Goal: Task Accomplishment & Management: Manage account settings

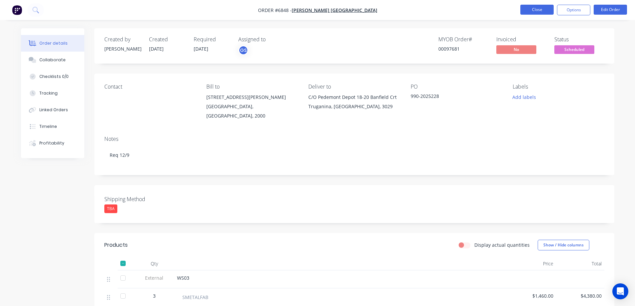
click at [528, 7] on button "Close" at bounding box center [536, 10] width 33 height 10
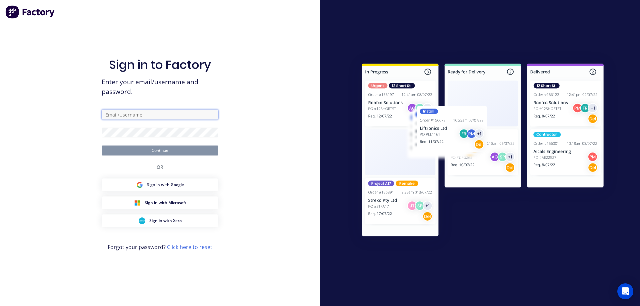
click at [129, 115] on input "text" at bounding box center [160, 115] width 117 height 10
type input "[EMAIL_ADDRESS][DOMAIN_NAME]"
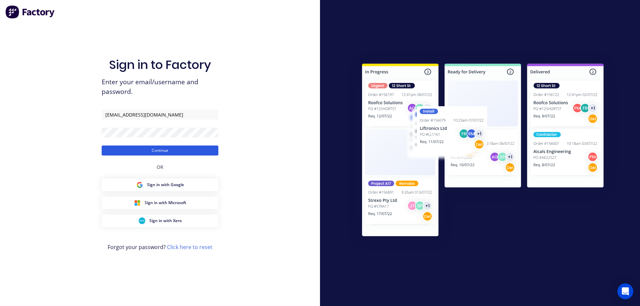
click at [147, 147] on button "Continue" at bounding box center [160, 151] width 117 height 10
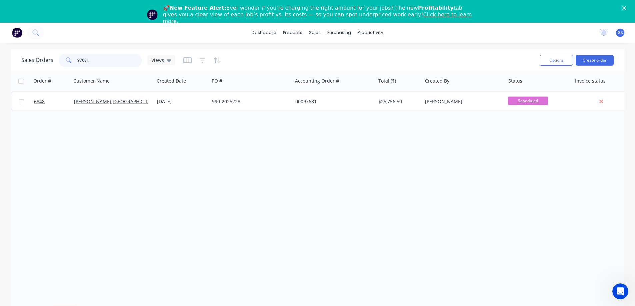
drag, startPoint x: 95, startPoint y: 61, endPoint x: 66, endPoint y: 63, distance: 29.7
click at [66, 63] on div "97681" at bounding box center [100, 60] width 83 height 13
type input "98530"
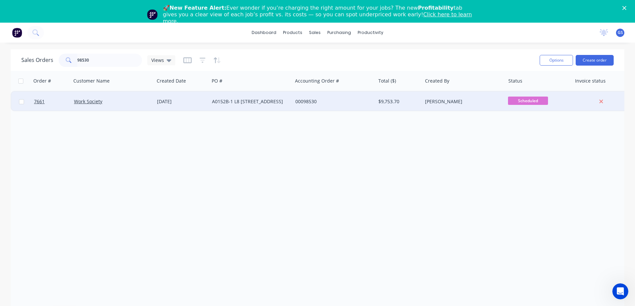
click at [95, 107] on div "Work Society" at bounding box center [112, 102] width 83 height 20
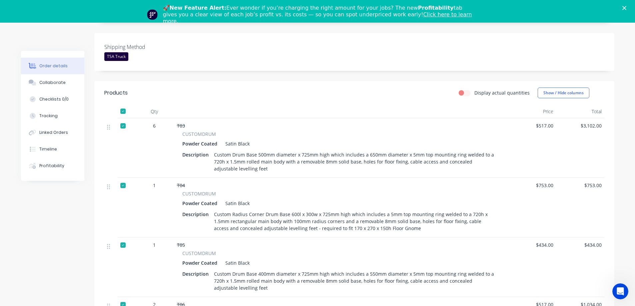
scroll to position [133, 0]
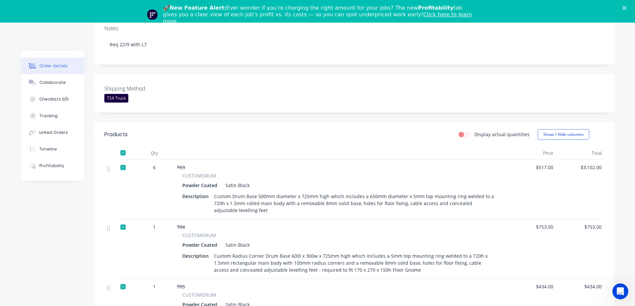
click at [626, 9] on polygon "Close" at bounding box center [624, 8] width 4 height 4
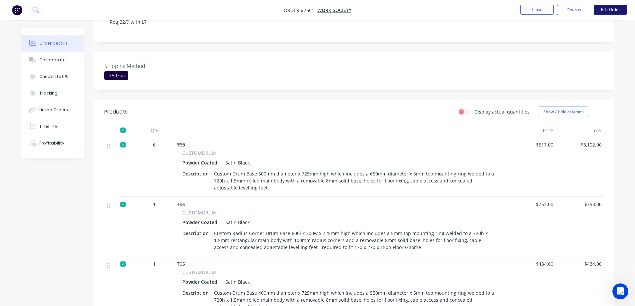
click at [614, 12] on button "Edit Order" at bounding box center [610, 10] width 33 height 10
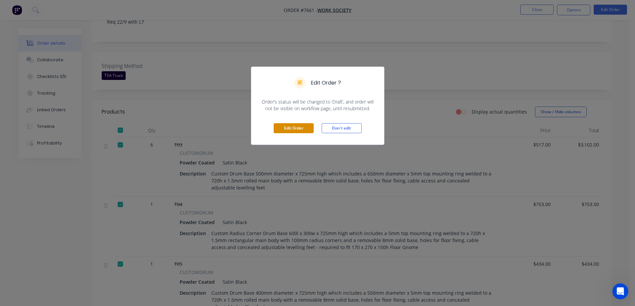
click at [296, 126] on button "Edit Order" at bounding box center [294, 128] width 40 height 10
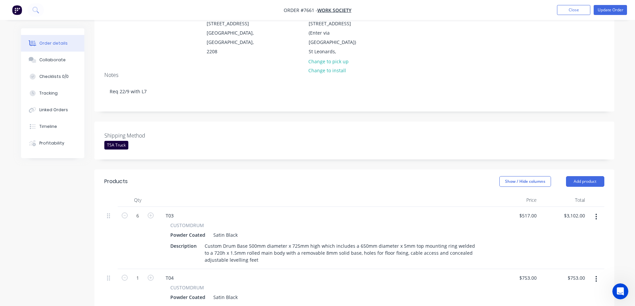
scroll to position [100, 0]
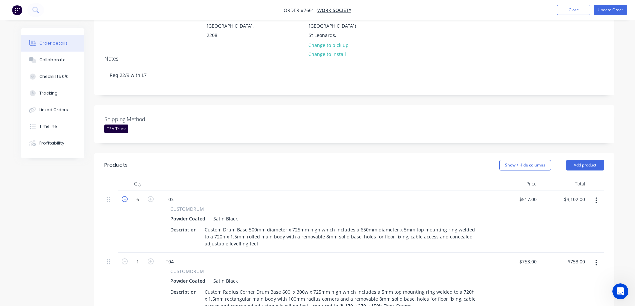
click at [124, 196] on icon "button" at bounding box center [125, 199] width 6 height 6
type input "5"
type input "$2,585.00"
click at [124, 196] on icon "button" at bounding box center [125, 199] width 6 height 6
type input "4"
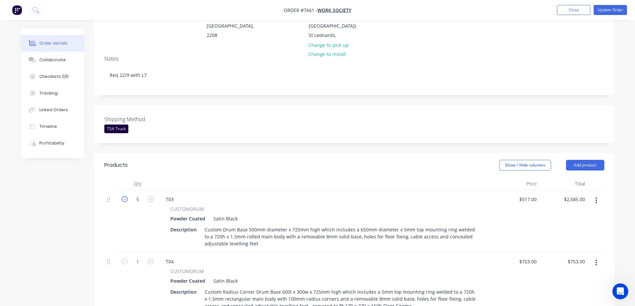
type input "$2,068.00"
click at [124, 196] on icon "button" at bounding box center [125, 199] width 6 height 6
type input "3"
type input "$1,551.00"
click at [124, 196] on icon "button" at bounding box center [125, 199] width 6 height 6
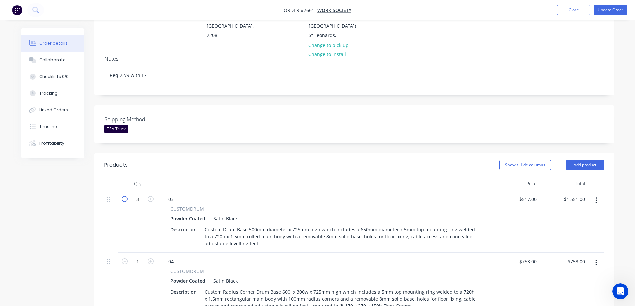
type input "2"
type input "$1,034.00"
click at [609, 11] on button "Update Order" at bounding box center [610, 10] width 33 height 10
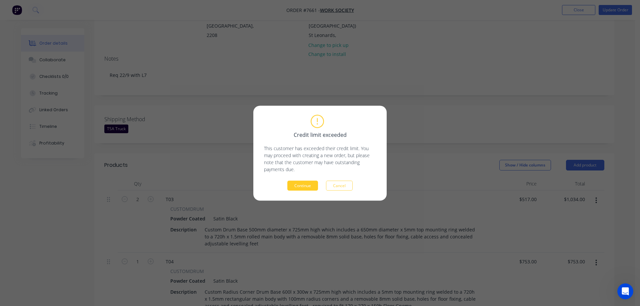
click at [306, 186] on button "Continue" at bounding box center [302, 186] width 31 height 10
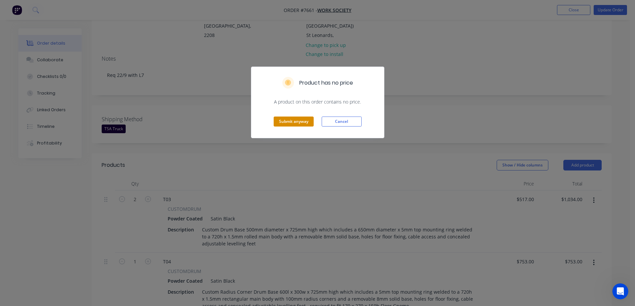
click at [289, 121] on button "Submit anyway" at bounding box center [294, 122] width 40 height 10
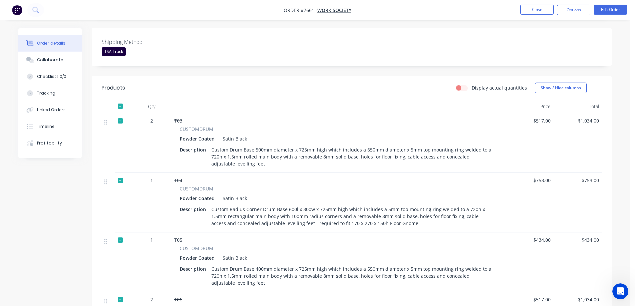
scroll to position [166, 0]
